Goal: Task Accomplishment & Management: Manage account settings

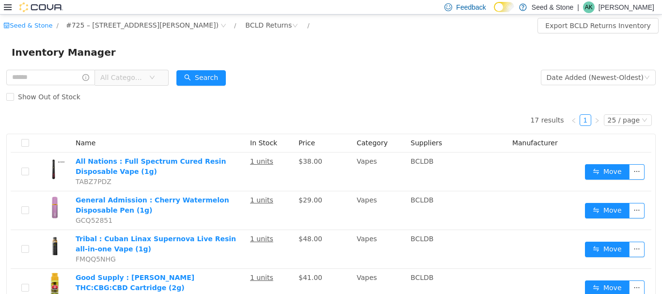
click at [10, 6] on icon at bounding box center [8, 7] width 8 height 8
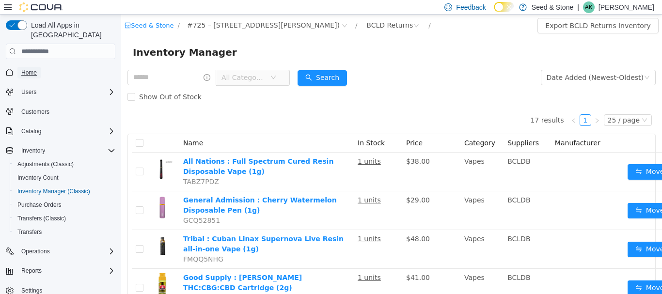
click at [29, 69] on span "Home" at bounding box center [28, 73] width 15 height 8
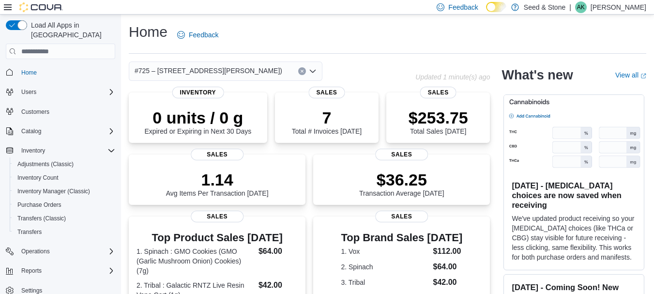
click at [43, 187] on span "Inventory Manager (Classic)" at bounding box center [53, 191] width 73 height 8
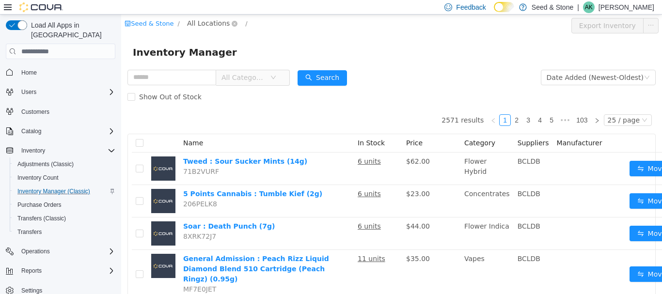
click at [200, 25] on span "All Locations" at bounding box center [208, 23] width 43 height 11
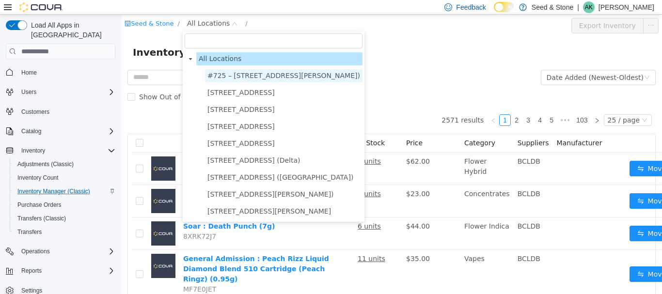
click at [237, 72] on span "#725 – 19800 Lougheed Hwy (Pitt Meadows)" at bounding box center [283, 76] width 153 height 8
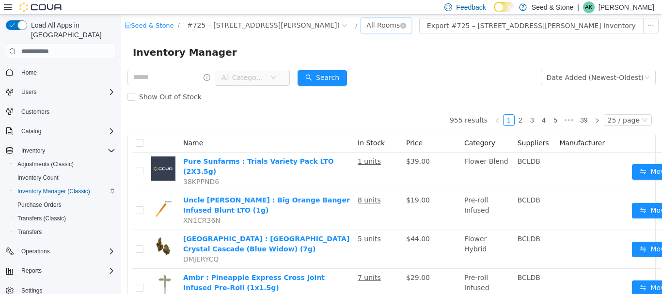
click at [366, 28] on div "All Rooms" at bounding box center [382, 25] width 33 height 15
click at [371, 59] on li "Front Room" at bounding box center [384, 60] width 58 height 15
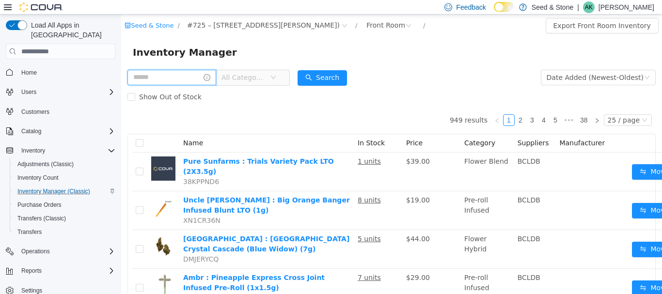
click at [185, 74] on input "text" at bounding box center [171, 77] width 89 height 15
type input "**********"
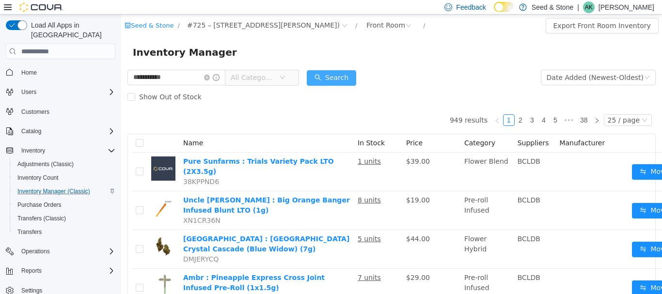
click at [356, 74] on button "Search" at bounding box center [331, 77] width 49 height 15
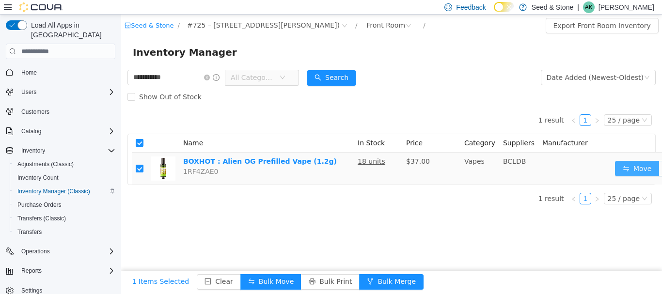
click at [622, 169] on button "Move" at bounding box center [637, 168] width 45 height 15
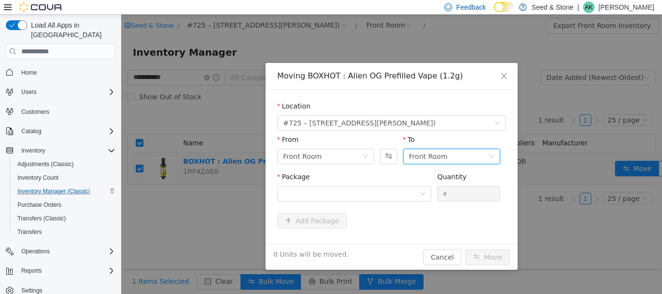
click at [437, 160] on div "Front Room" at bounding box center [428, 156] width 39 height 15
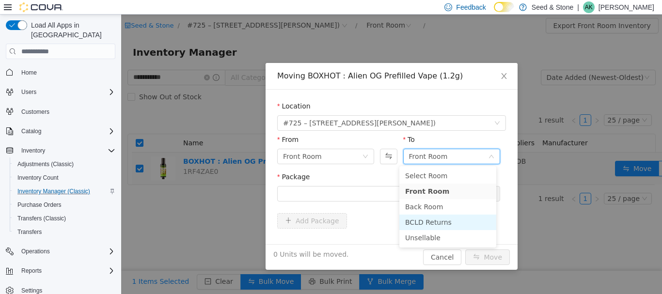
click at [442, 220] on li "BCLD Returns" at bounding box center [447, 222] width 97 height 15
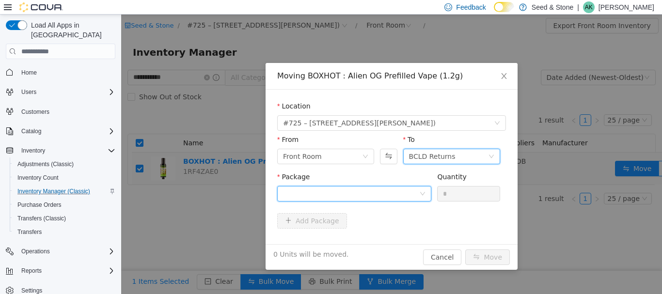
click at [344, 195] on div at bounding box center [351, 193] width 136 height 15
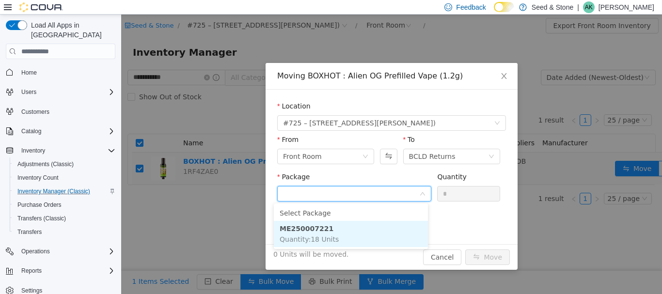
click at [346, 231] on li "ME250007221 Quantity : 18 Units" at bounding box center [351, 234] width 154 height 26
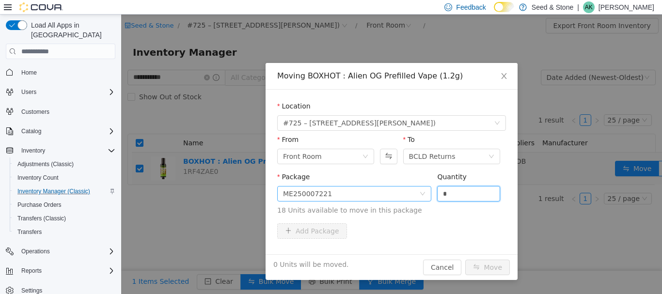
drag, startPoint x: 459, startPoint y: 196, endPoint x: 415, endPoint y: 196, distance: 44.1
click at [415, 196] on span "Package ME250007221 Quantity * 18 Units available to move in this package" at bounding box center [391, 194] width 229 height 43
type input "*"
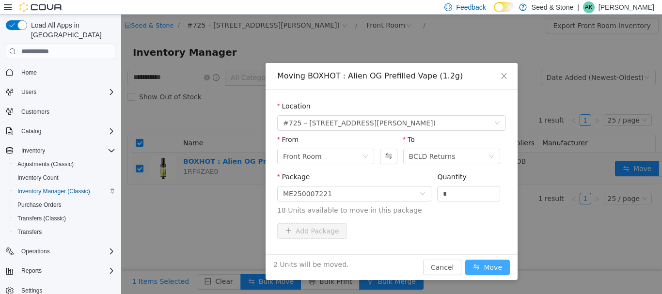
click at [486, 273] on button "Move" at bounding box center [487, 267] width 45 height 15
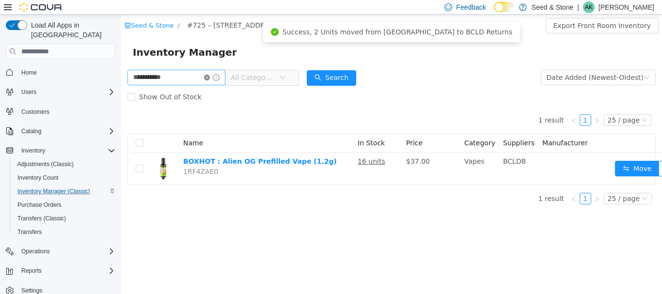
click at [210, 78] on icon "icon: close-circle" at bounding box center [207, 78] width 6 height 6
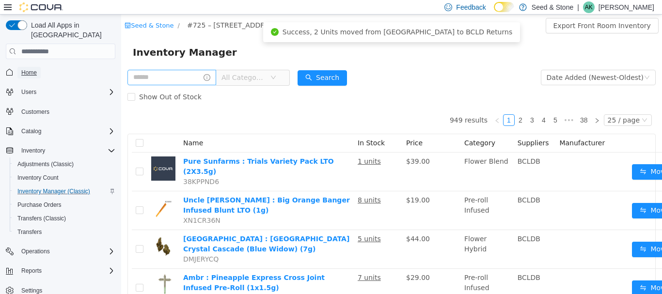
click at [36, 69] on span "Home" at bounding box center [28, 73] width 15 height 8
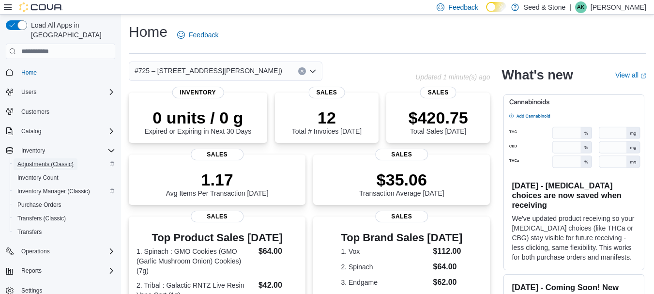
click at [62, 160] on span "Adjustments (Classic)" at bounding box center [45, 164] width 56 height 8
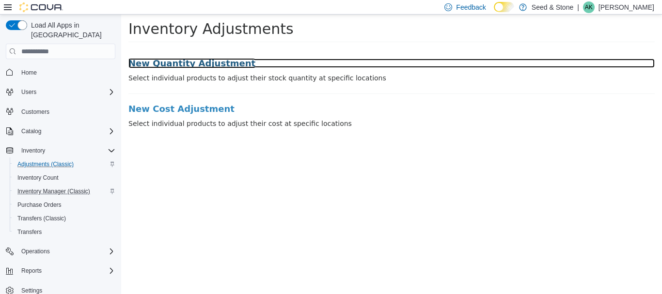
click at [185, 62] on h3 "New Quantity Adjustment" at bounding box center [391, 64] width 526 height 10
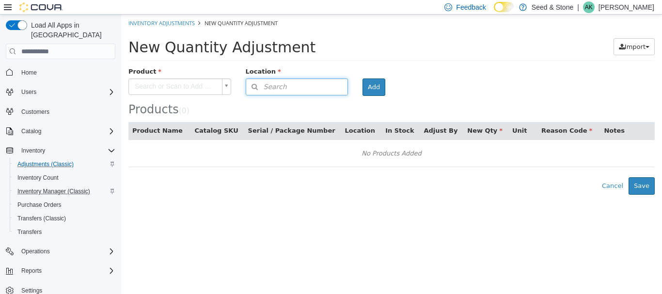
click at [285, 87] on span "Search" at bounding box center [266, 87] width 41 height 10
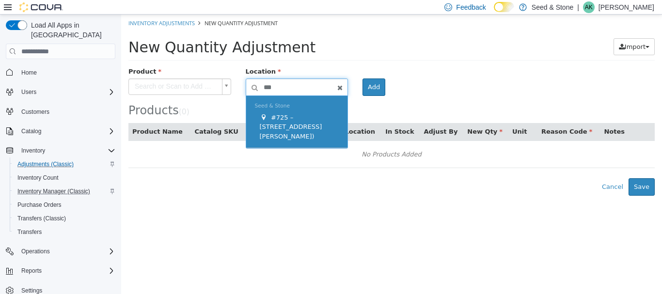
type input "***"
click at [292, 132] on div "#725 – 19800 Lougheed Hwy (Pitt Meadows)" at bounding box center [299, 127] width 79 height 29
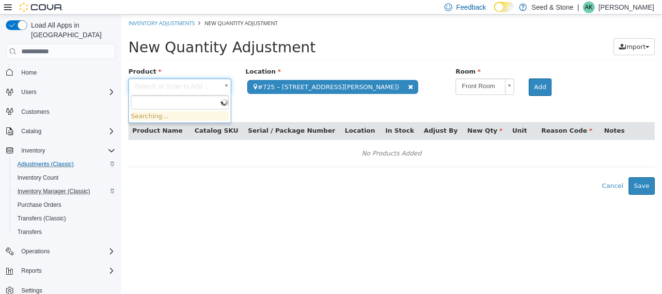
click at [166, 86] on body "**********" at bounding box center [391, 105] width 540 height 180
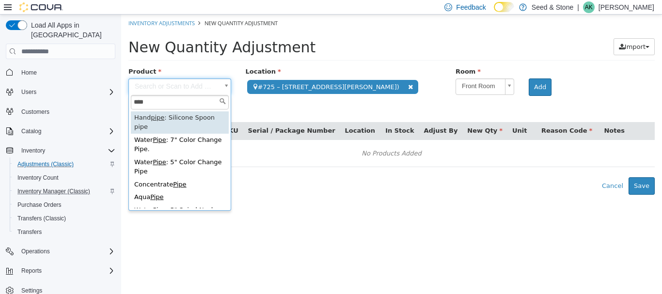
drag, startPoint x: 174, startPoint y: 99, endPoint x: 27, endPoint y: 100, distance: 147.7
click at [121, 100] on html "**********" at bounding box center [391, 105] width 540 height 180
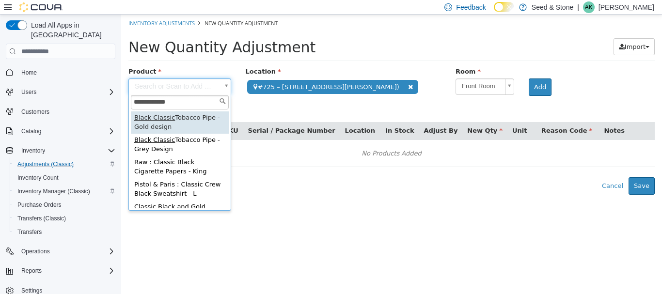
type input "**********"
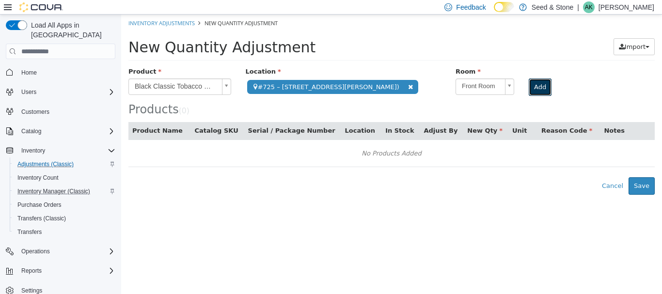
click at [533, 88] on button "Add" at bounding box center [539, 86] width 23 height 17
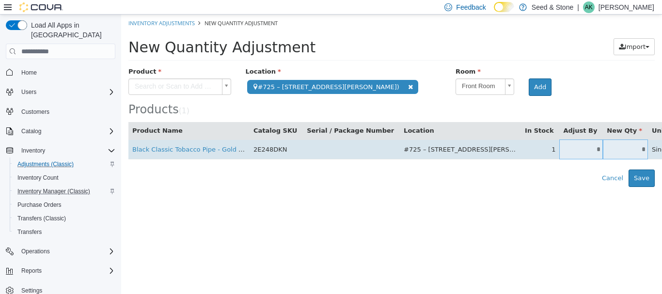
click at [559, 148] on input "*" at bounding box center [581, 149] width 44 height 7
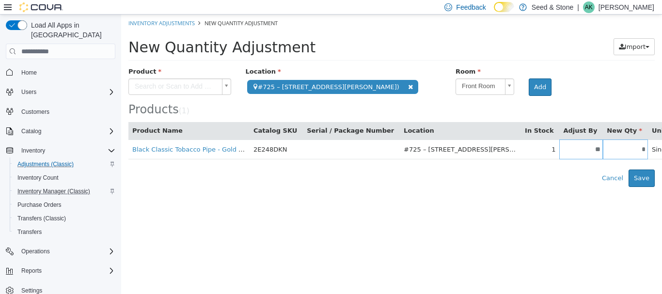
type input "**"
type input "*"
click at [575, 187] on html "**********" at bounding box center [391, 101] width 540 height 172
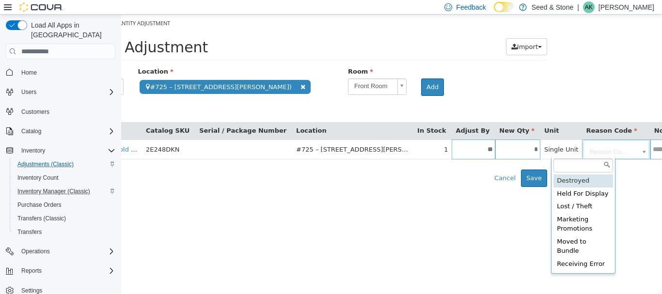
click at [554, 151] on body "**********" at bounding box center [284, 101] width 540 height 172
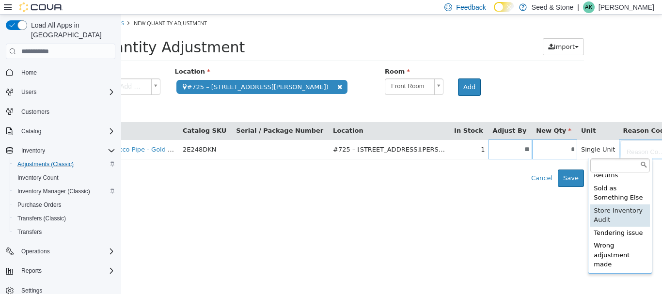
scroll to position [118, 0]
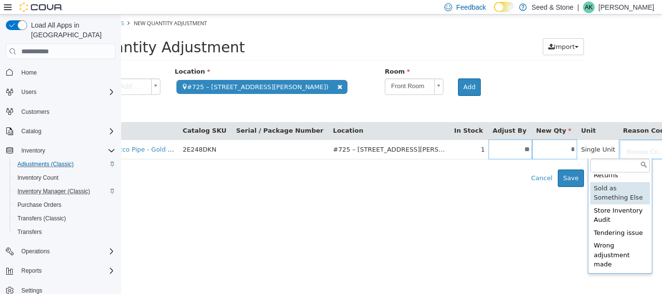
type input "**********"
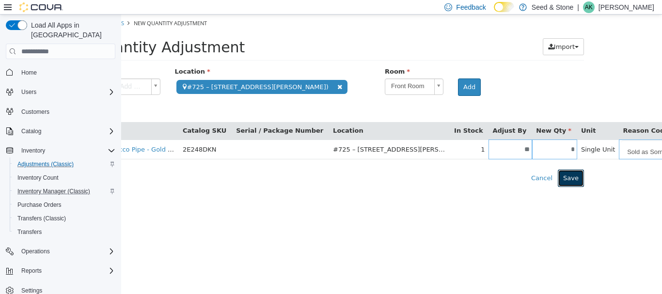
click at [573, 176] on button "Save" at bounding box center [570, 177] width 26 height 17
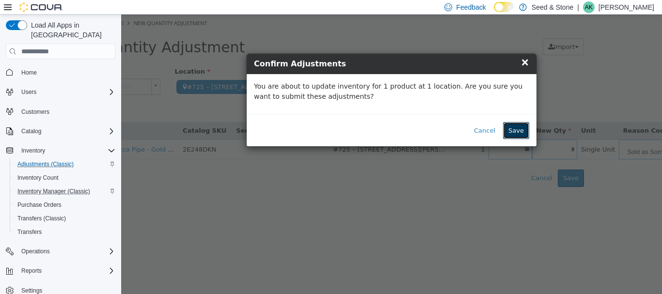
click at [522, 133] on button "Save" at bounding box center [516, 130] width 26 height 17
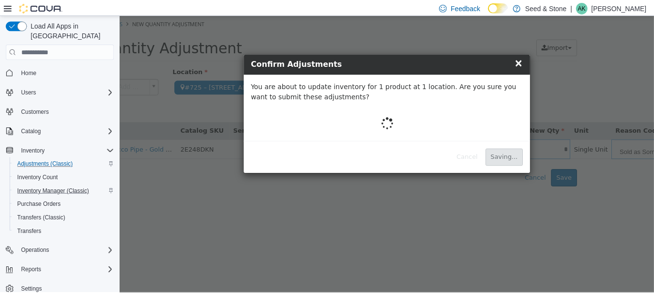
scroll to position [0, 0]
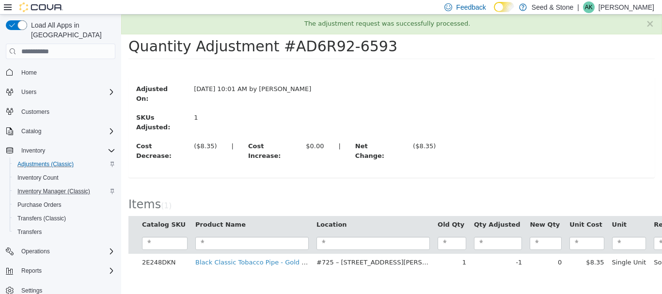
click at [9, 5] on icon at bounding box center [8, 7] width 8 height 6
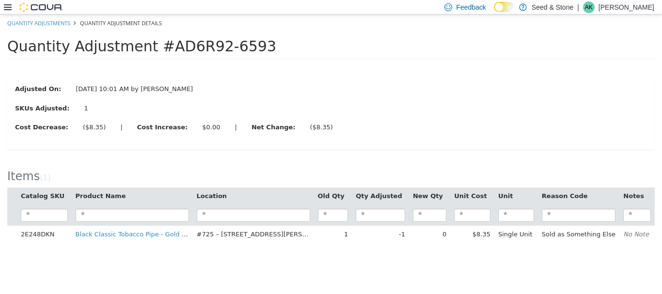
click at [10, 7] on icon at bounding box center [8, 7] width 8 height 6
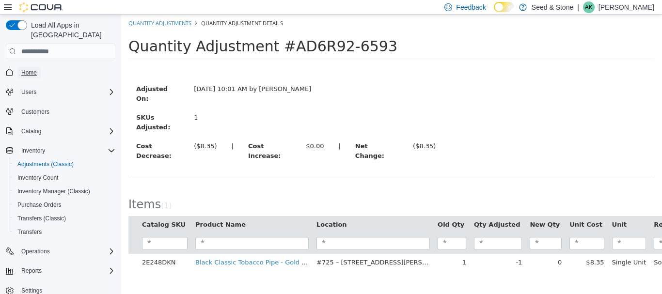
click at [26, 69] on span "Home" at bounding box center [28, 73] width 15 height 8
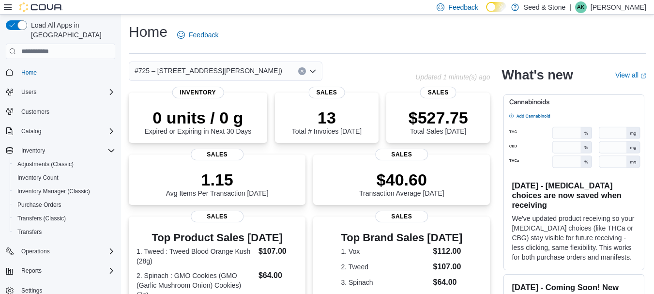
click at [413, 49] on div "Home Feedback" at bounding box center [388, 37] width 518 height 31
click at [371, 69] on div "#725 – 19800 Lougheed Hwy (Pitt Meadows)" at bounding box center [272, 71] width 287 height 19
drag, startPoint x: 47, startPoint y: 197, endPoint x: 175, endPoint y: 7, distance: 228.7
click at [47, 201] on span "Purchase Orders" at bounding box center [39, 205] width 44 height 8
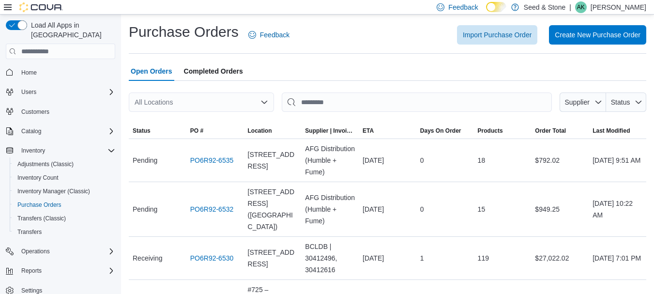
click at [227, 97] on div "All Locations" at bounding box center [201, 101] width 145 height 19
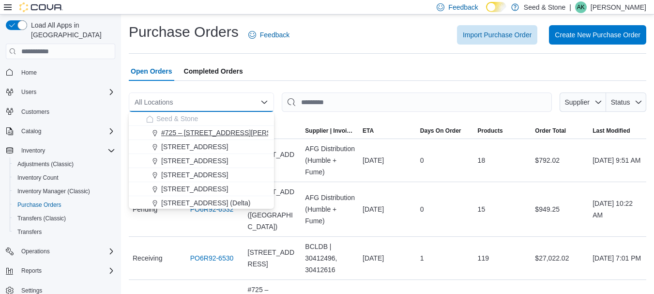
click at [224, 135] on span "#725 – 19800 Lougheed Hwy (Pitt Meadows)" at bounding box center [235, 133] width 148 height 10
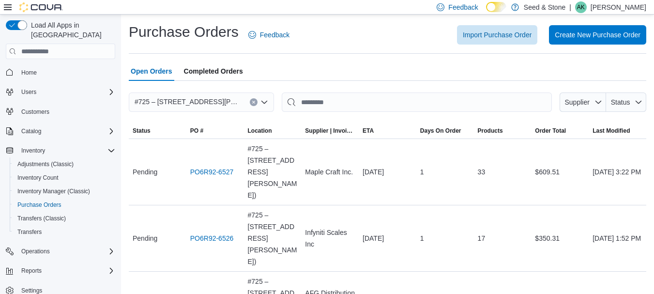
click at [354, 54] on hr at bounding box center [388, 53] width 518 height 0
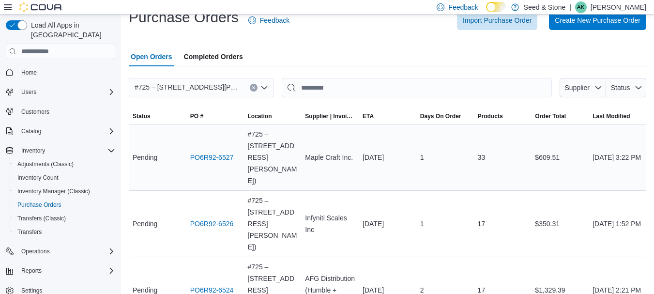
scroll to position [29, 0]
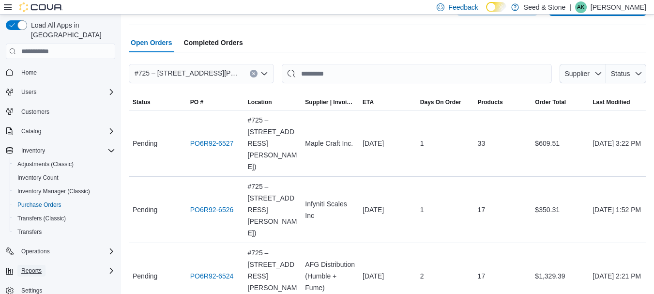
click at [46, 265] on button "Reports" at bounding box center [31, 271] width 28 height 12
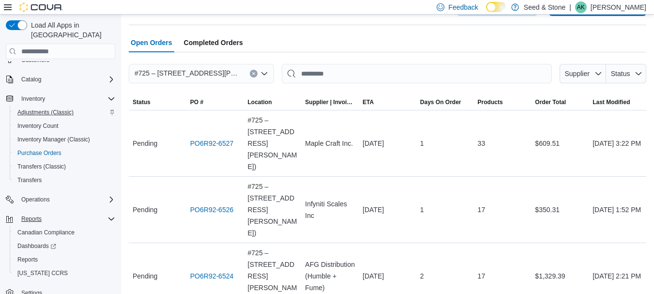
scroll to position [54, 0]
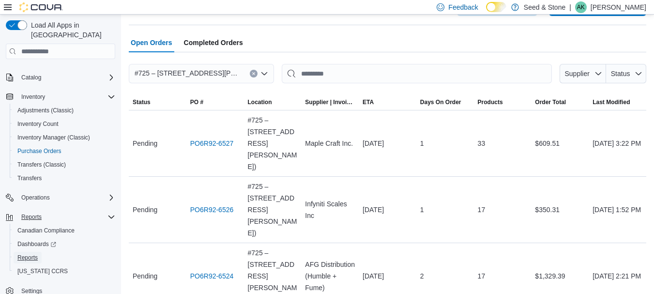
click at [40, 252] on link "Reports" at bounding box center [28, 258] width 28 height 12
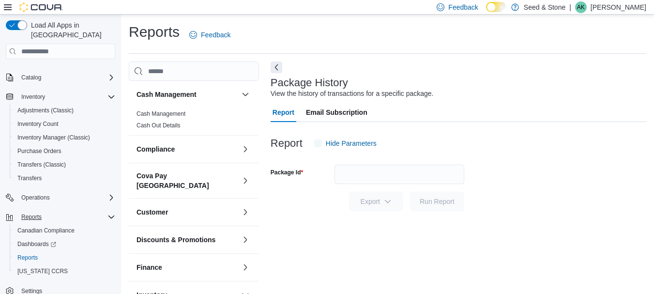
scroll to position [15, 0]
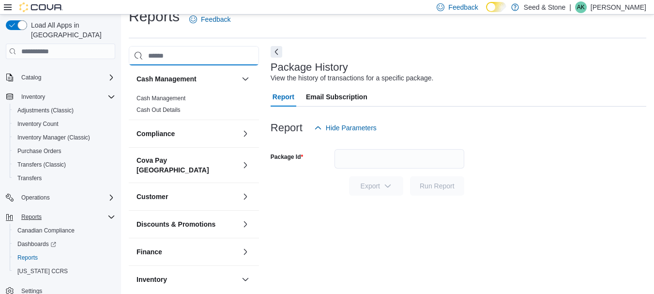
click at [183, 51] on input "search" at bounding box center [194, 55] width 130 height 19
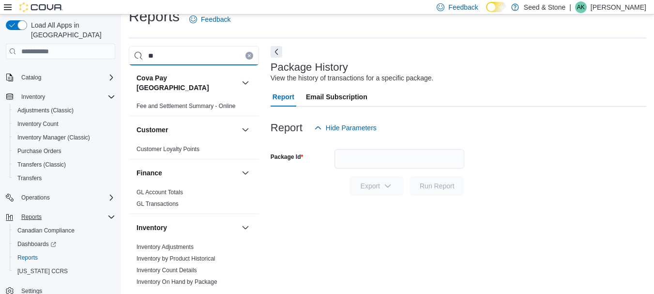
scroll to position [0, 0]
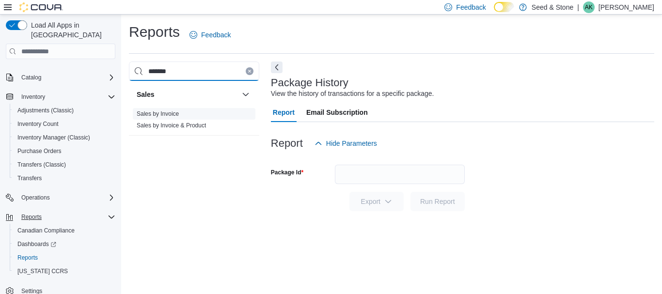
type input "*******"
click at [171, 110] on link "Sales by Invoice" at bounding box center [158, 113] width 42 height 7
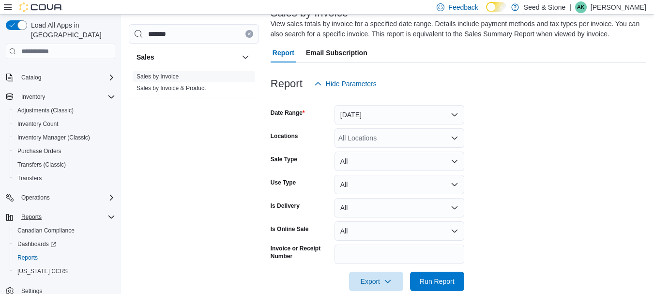
scroll to position [96, 0]
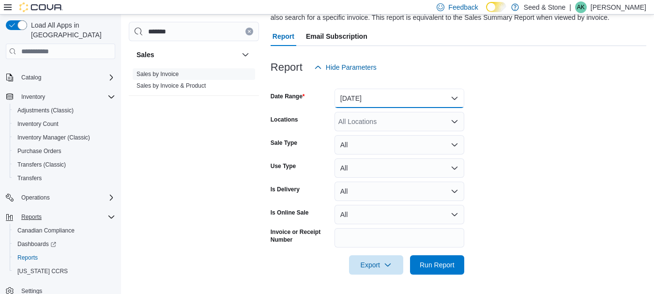
click at [403, 101] on button "Yesterday" at bounding box center [400, 98] width 130 height 19
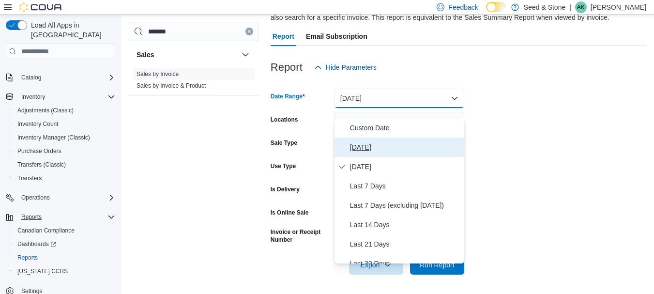
click at [388, 143] on span "Today" at bounding box center [405, 147] width 110 height 12
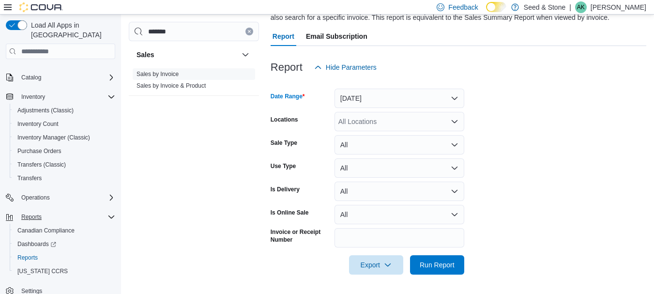
click at [412, 119] on div "All Locations" at bounding box center [400, 121] width 130 height 19
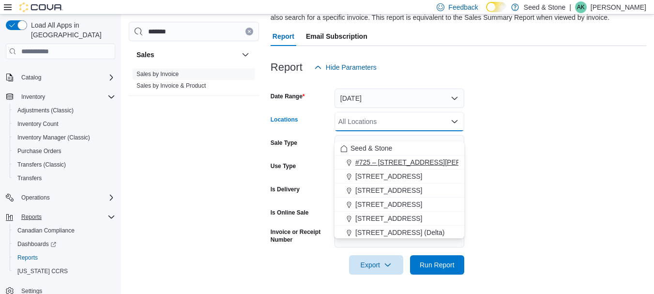
click at [369, 157] on span "#725 – 19800 Lougheed Hwy (Pitt Meadows)" at bounding box center [429, 162] width 148 height 10
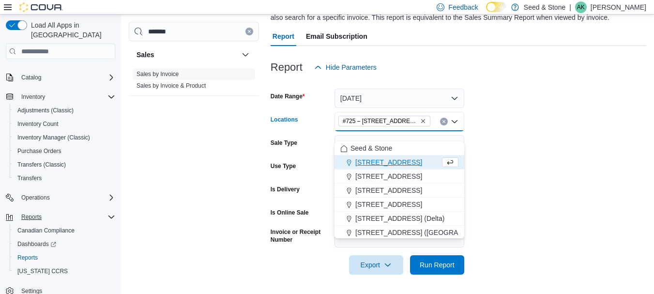
click at [566, 172] on form "Date Range Today Locations #725 – 19800 Lougheed Hwy (Pitt Meadows) Combo box. …" at bounding box center [459, 176] width 376 height 198
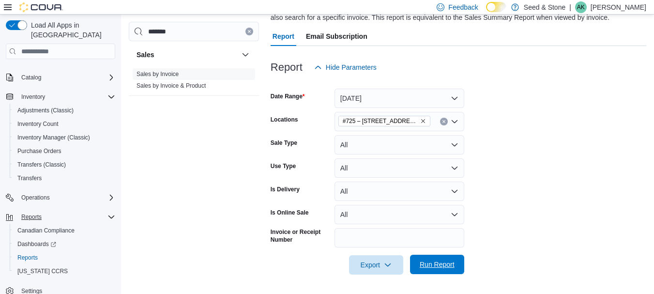
click at [440, 262] on span "Run Report" at bounding box center [437, 265] width 35 height 10
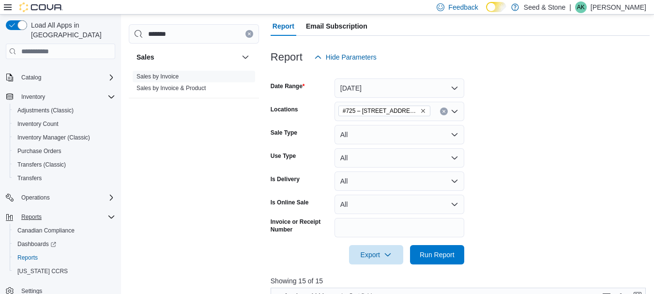
click at [8, 7] on icon at bounding box center [8, 7] width 8 height 6
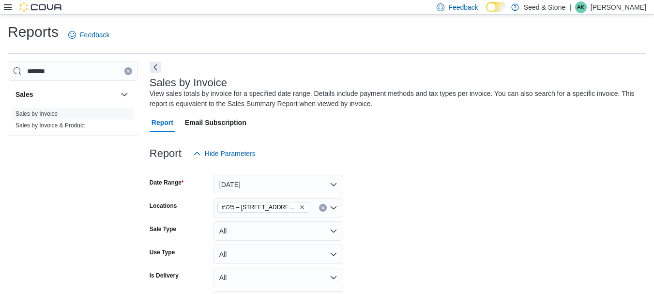
click at [9, 7] on icon at bounding box center [8, 7] width 8 height 6
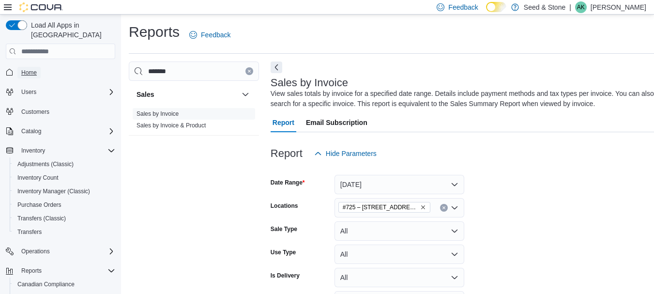
click at [27, 69] on span "Home" at bounding box center [28, 73] width 15 height 8
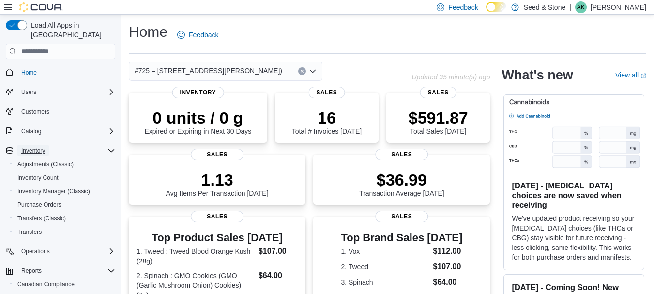
click at [49, 145] on button "Inventory" at bounding box center [32, 151] width 31 height 12
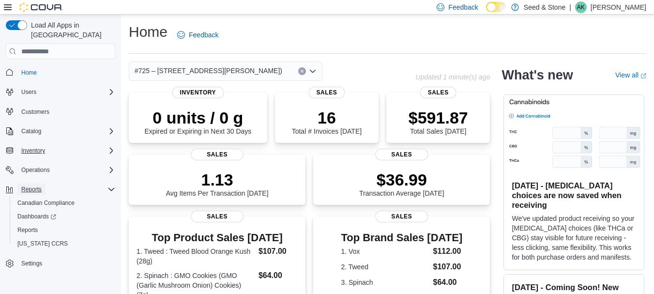
click at [46, 184] on button "Reports" at bounding box center [31, 190] width 28 height 12
click at [48, 145] on button "Inventory" at bounding box center [32, 151] width 31 height 12
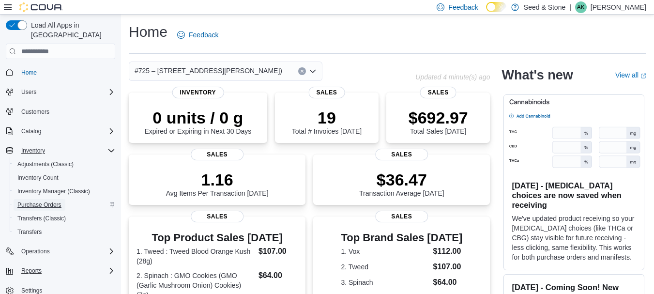
click at [48, 201] on span "Purchase Orders" at bounding box center [39, 205] width 44 height 8
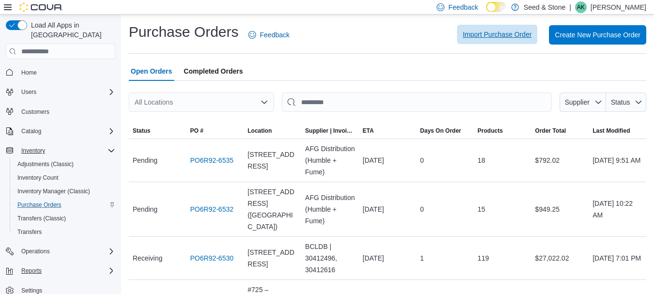
click at [478, 34] on span "Import Purchase Order" at bounding box center [497, 35] width 69 height 10
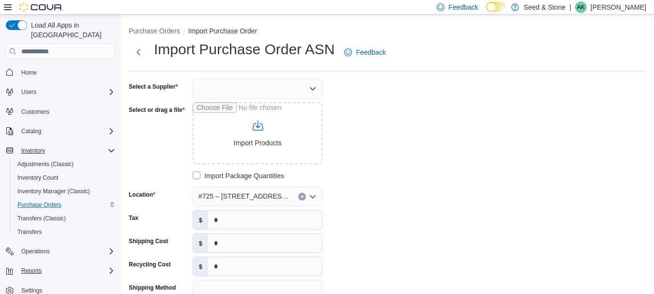
scroll to position [189, 0]
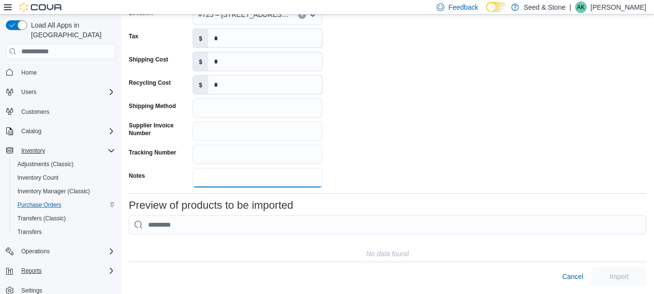
click at [220, 168] on input "Notes" at bounding box center [258, 177] width 130 height 19
drag, startPoint x: 258, startPoint y: 170, endPoint x: 301, endPoint y: 170, distance: 43.1
click at [301, 170] on input "**********" at bounding box center [258, 177] width 130 height 19
click at [283, 172] on input "**********" at bounding box center [258, 177] width 130 height 19
drag, startPoint x: 261, startPoint y: 171, endPoint x: 266, endPoint y: 172, distance: 5.9
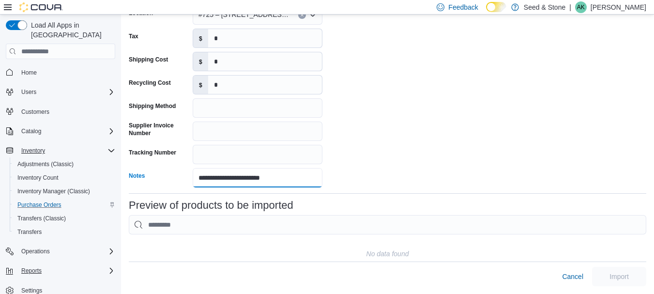
click at [266, 172] on input "**********" at bounding box center [258, 177] width 130 height 19
drag, startPoint x: 287, startPoint y: 172, endPoint x: 95, endPoint y: 159, distance: 192.2
click at [95, 159] on div "**********" at bounding box center [327, 63] width 654 height 461
type input "**********"
click at [48, 201] on span "Purchase Orders" at bounding box center [39, 205] width 44 height 8
